Goal: Information Seeking & Learning: Learn about a topic

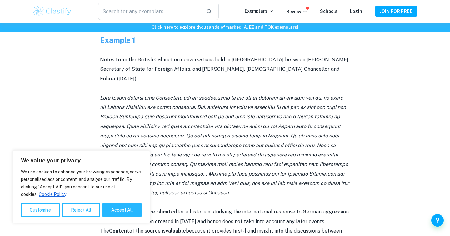
scroll to position [302, 0]
click at [242, 115] on icon at bounding box center [224, 144] width 249 height 101
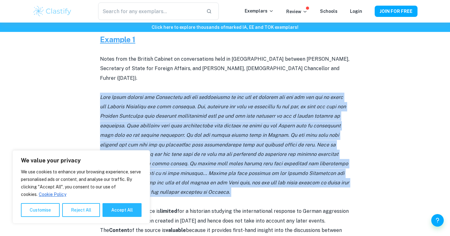
click at [242, 115] on icon at bounding box center [224, 144] width 249 height 101
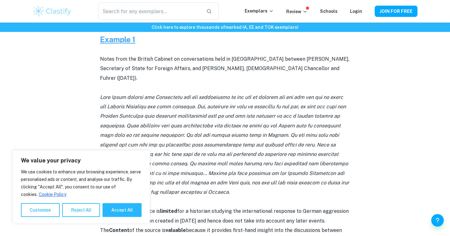
scroll to position [336, 0]
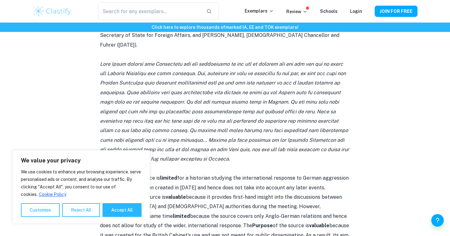
click at [242, 115] on p at bounding box center [225, 111] width 250 height 104
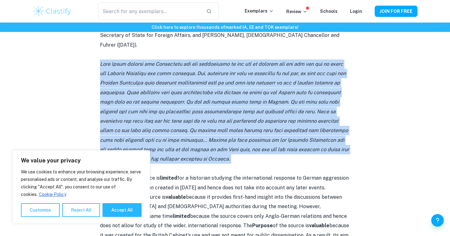
click at [242, 115] on p at bounding box center [225, 111] width 250 height 104
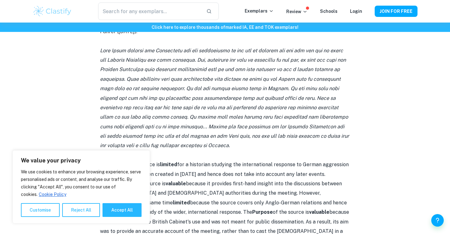
scroll to position [349, 0]
click at [243, 114] on icon at bounding box center [224, 98] width 249 height 101
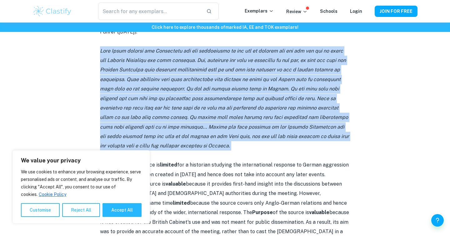
click at [243, 114] on icon at bounding box center [224, 98] width 249 height 101
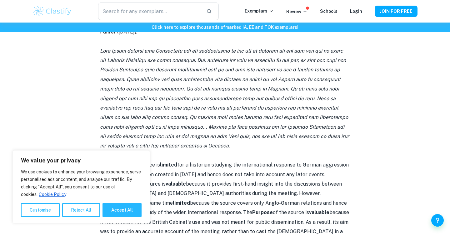
click at [243, 114] on icon at bounding box center [224, 98] width 249 height 101
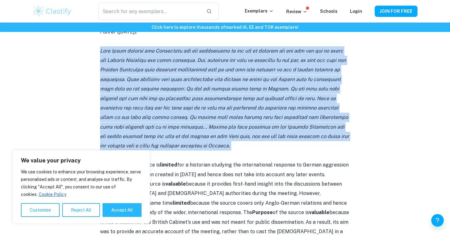
click at [243, 114] on icon at bounding box center [224, 98] width 249 height 101
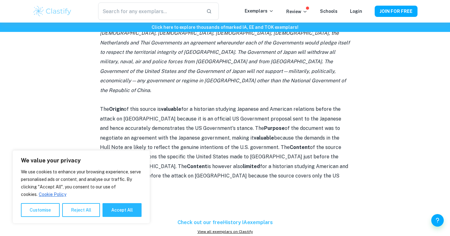
scroll to position [680, 0]
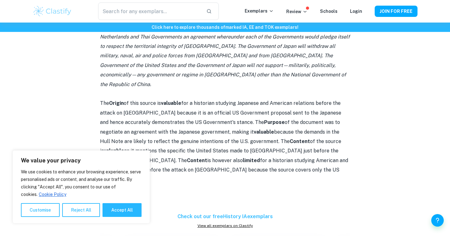
click at [277, 106] on p "The Origin of this source is valuable for a historian studying Japanese and Ame…" at bounding box center [225, 142] width 250 height 86
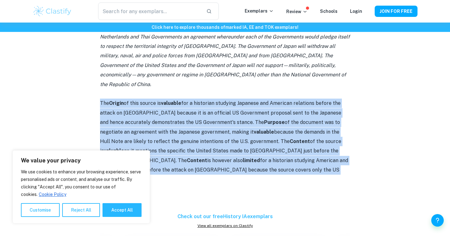
click at [277, 106] on p "The Origin of this source is valuable for a historian studying Japanese and Ame…" at bounding box center [225, 142] width 250 height 86
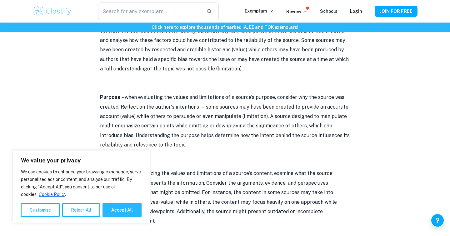
scroll to position [691, 0]
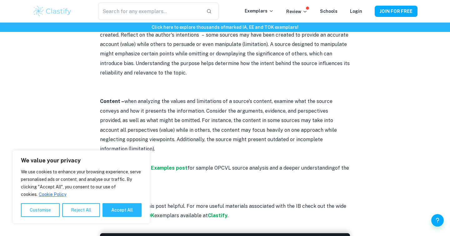
click at [246, 123] on p "Content – when analyzing the values and limitations of a source's content, exam…" at bounding box center [225, 125] width 250 height 57
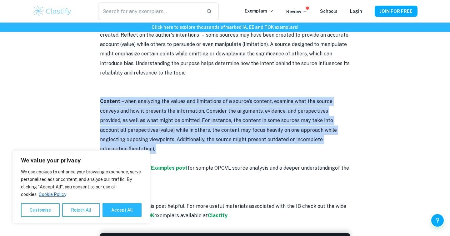
click at [246, 123] on p "Content – when analyzing the values and limitations of a source's content, exam…" at bounding box center [225, 125] width 250 height 57
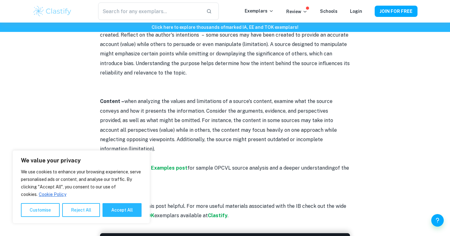
click at [253, 115] on p "Content – when analyzing the values and limitations of a source's content, exam…" at bounding box center [225, 125] width 250 height 57
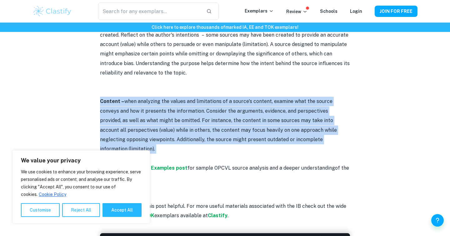
click at [253, 115] on p "Content – when analyzing the values and limitations of a source's content, exam…" at bounding box center [225, 125] width 250 height 57
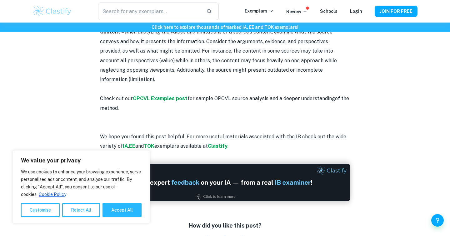
scroll to position [760, 0]
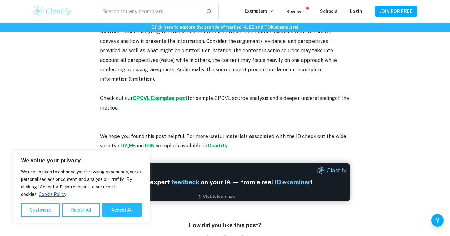
click at [161, 95] on strong "OPCVL Examples post" at bounding box center [160, 98] width 55 height 6
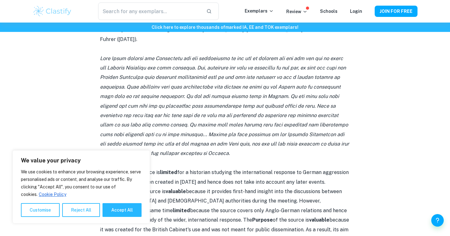
scroll to position [343, 0]
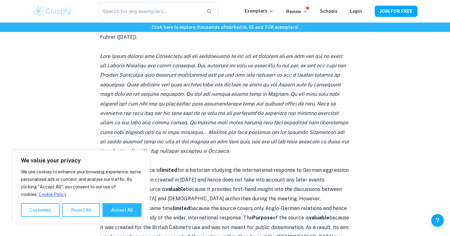
click at [324, 85] on icon at bounding box center [224, 103] width 249 height 101
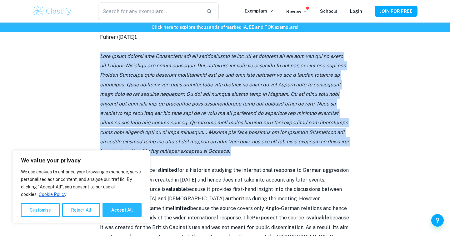
click at [324, 85] on icon at bounding box center [224, 103] width 249 height 101
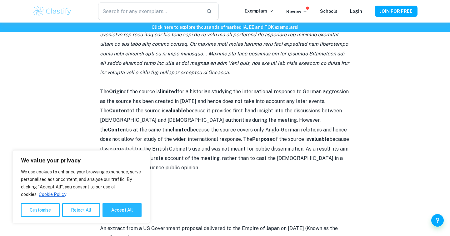
scroll to position [426, 0]
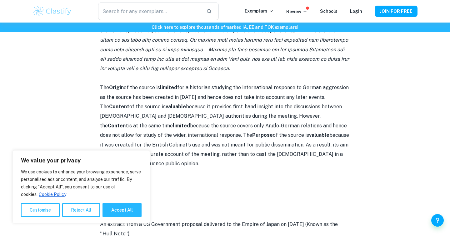
click at [312, 97] on p "The Origin of the source is limited for a historian studying the international …" at bounding box center [225, 126] width 250 height 86
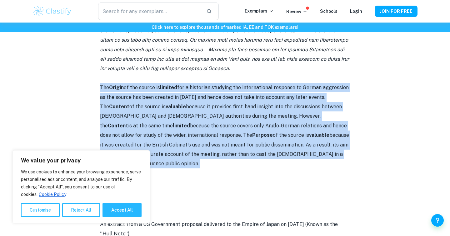
click at [312, 97] on p "The Origin of the source is limited for a historian studying the international …" at bounding box center [225, 126] width 250 height 86
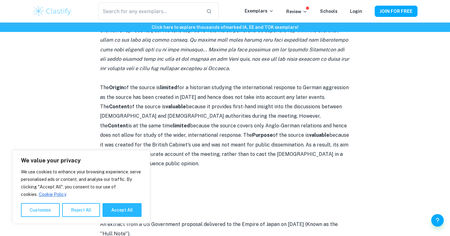
click at [312, 97] on p "The Origin of the source is limited for a historian studying the international …" at bounding box center [225, 126] width 250 height 86
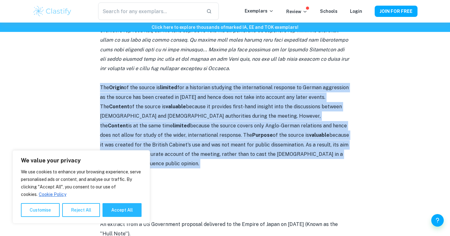
click at [312, 97] on p "The Origin of the source is limited for a historian studying the international …" at bounding box center [225, 126] width 250 height 86
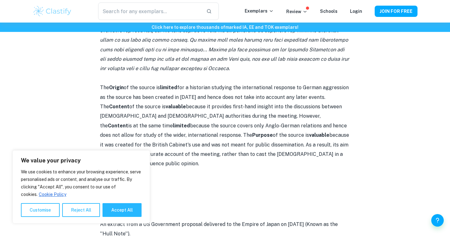
click at [312, 97] on p "The Origin of the source is limited for a historian studying the international …" at bounding box center [225, 126] width 250 height 86
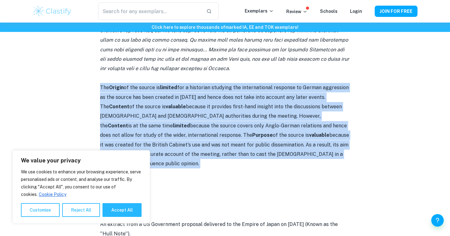
click at [312, 97] on p "The Origin of the source is limited for a historian studying the international …" at bounding box center [225, 126] width 250 height 86
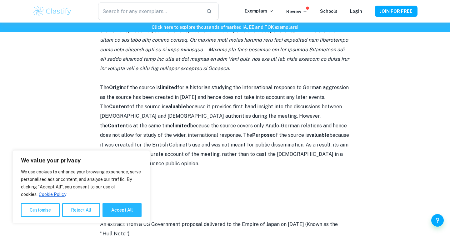
click at [312, 97] on p "The Origin of the source is limited for a historian studying the international …" at bounding box center [225, 126] width 250 height 86
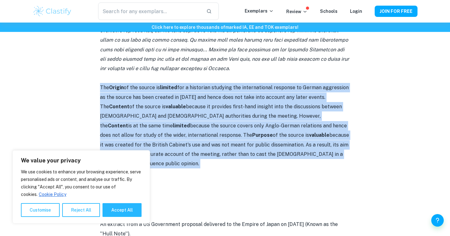
click at [312, 97] on p "The Origin of the source is limited for a historian studying the international …" at bounding box center [225, 126] width 250 height 86
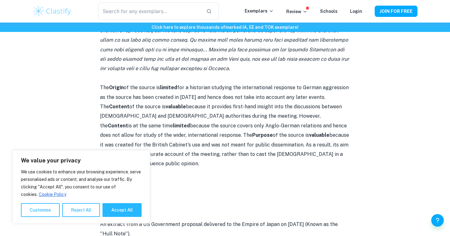
click at [312, 97] on p "The Origin of the source is limited for a historian studying the international …" at bounding box center [225, 126] width 250 height 86
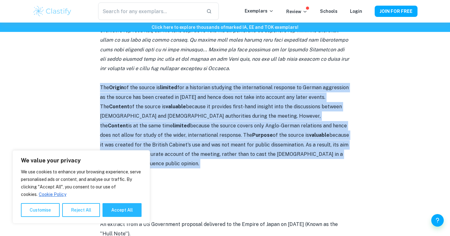
click at [312, 97] on p "The Origin of the source is limited for a historian studying the international …" at bounding box center [225, 126] width 250 height 86
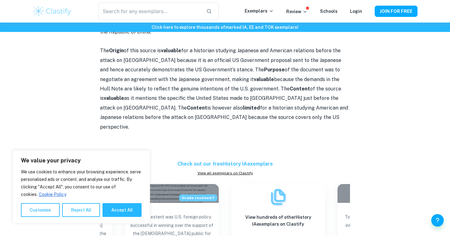
scroll to position [793, 0]
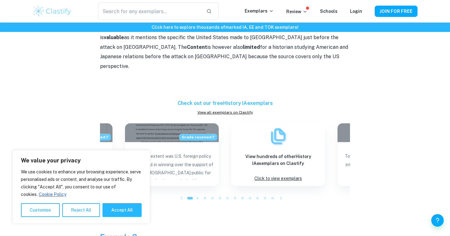
click at [198, 194] on div at bounding box center [198, 198] width 8 height 8
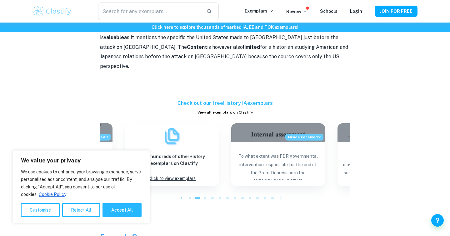
click at [207, 194] on div at bounding box center [205, 198] width 8 height 8
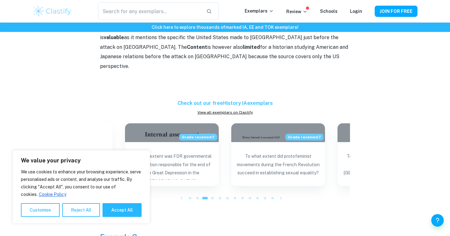
click at [215, 194] on div at bounding box center [213, 198] width 8 height 8
click at [226, 194] on div at bounding box center [228, 198] width 8 height 8
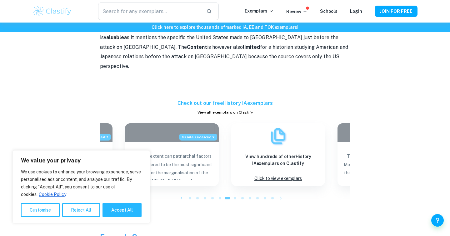
click at [236, 197] on span at bounding box center [235, 198] width 3 height 3
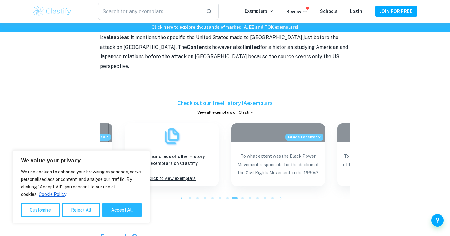
click at [246, 194] on div at bounding box center [250, 198] width 8 height 8
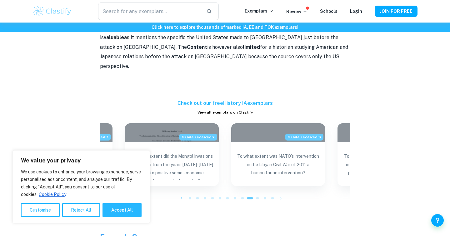
click at [245, 194] on div at bounding box center [243, 198] width 8 height 8
click at [253, 194] on div at bounding box center [250, 198] width 8 height 8
click at [259, 194] on div at bounding box center [258, 198] width 8 height 8
click at [263, 194] on div at bounding box center [265, 198] width 8 height 8
click at [270, 194] on div at bounding box center [273, 198] width 8 height 8
